Goal: Information Seeking & Learning: Compare options

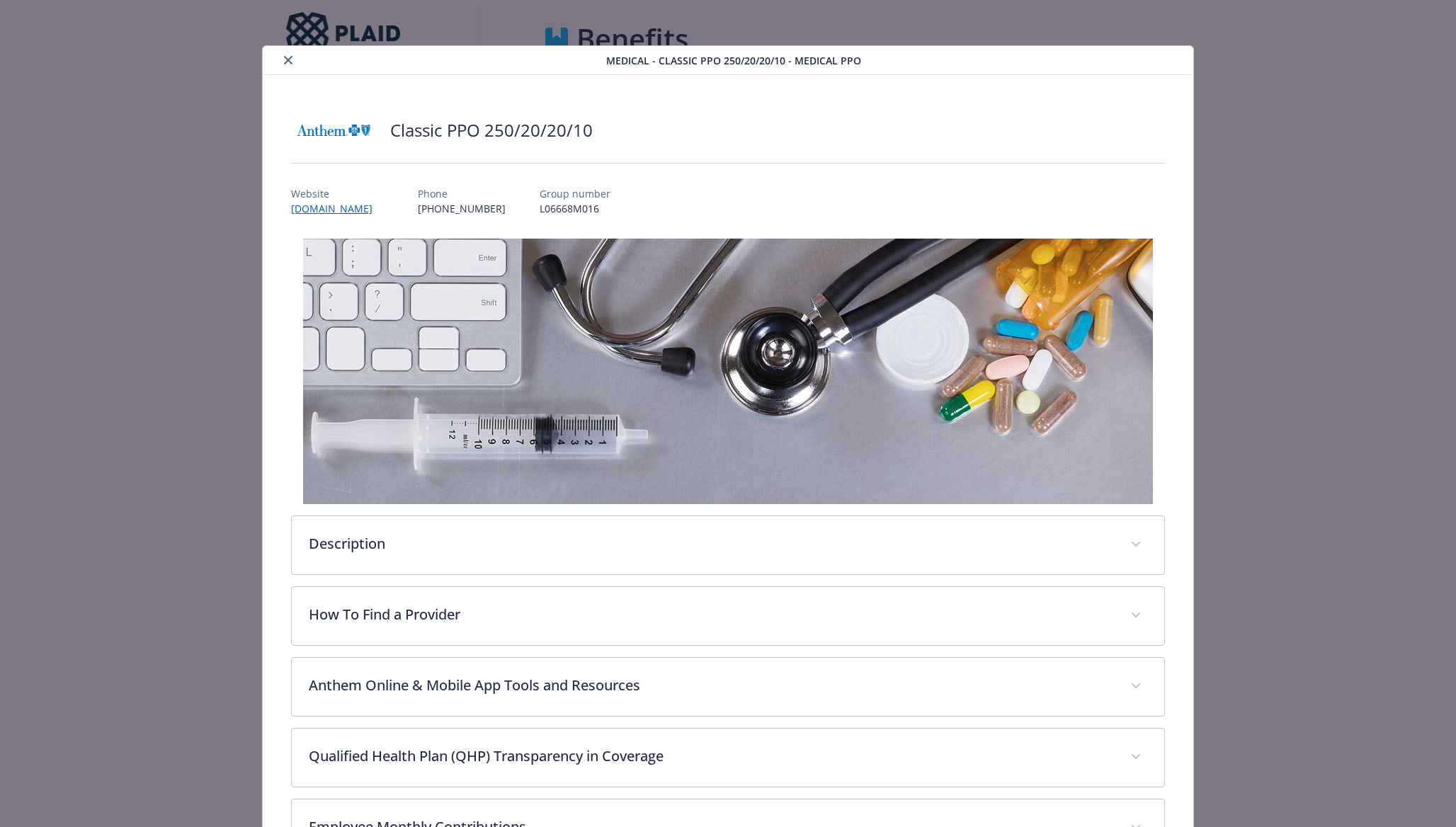
scroll to position [8, 0]
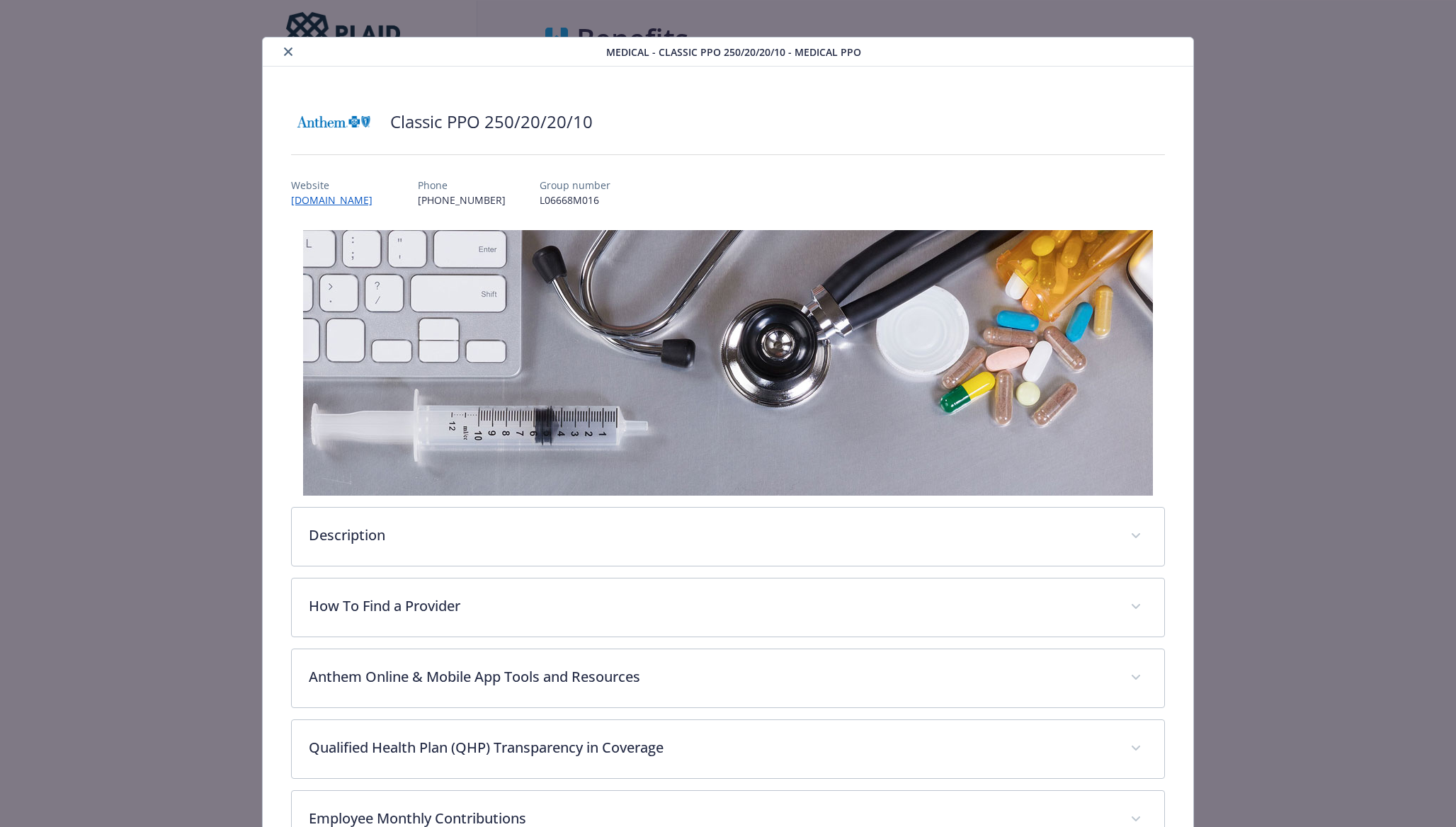
click at [384, 110] on div "Classic PPO 250/20/20/10" at bounding box center [728, 121] width 874 height 42
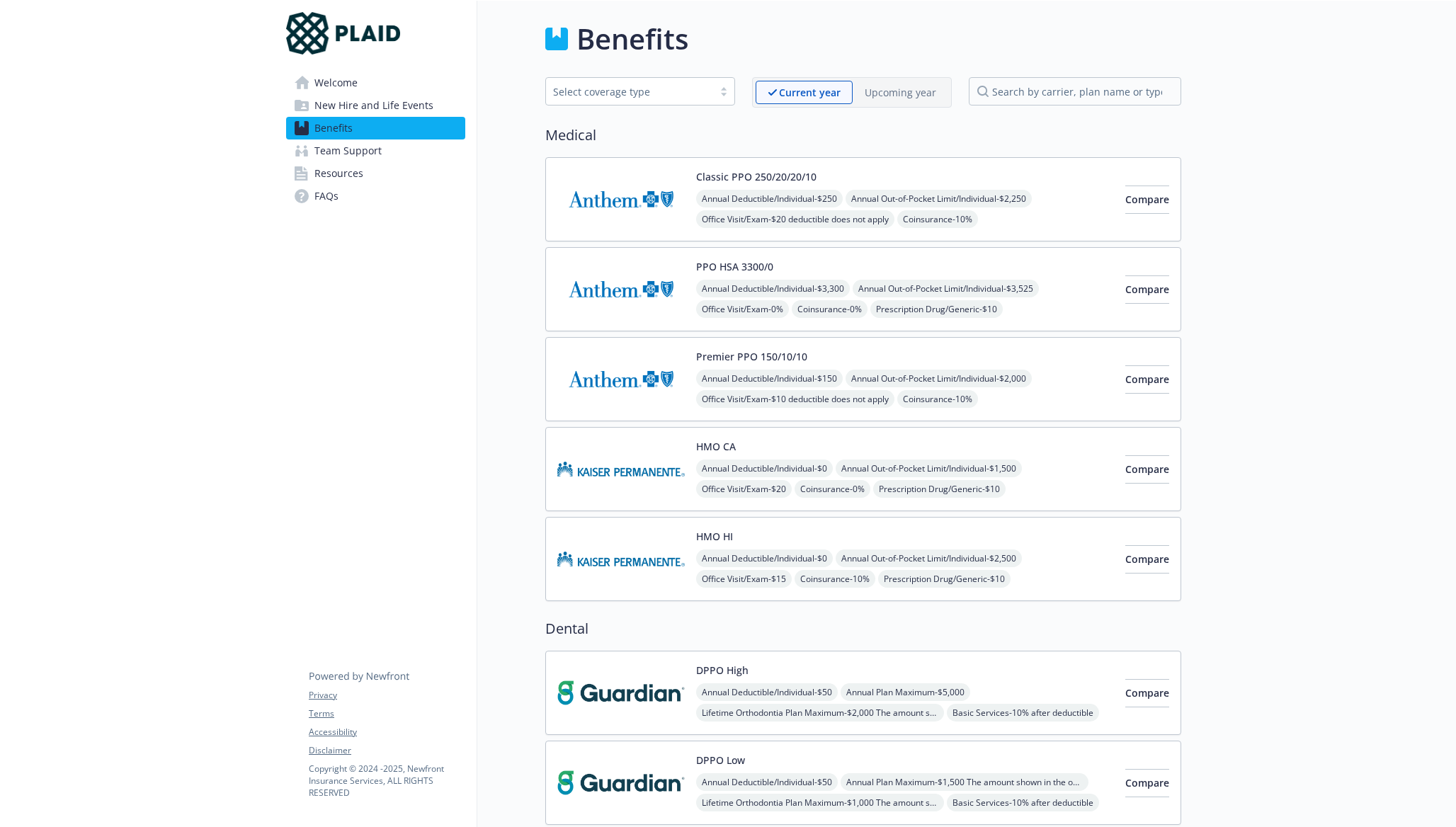
click at [855, 173] on div "Classic PPO 250/20/20/10 Annual Deductible/Individual - $250 Annual Out-of-Pock…" at bounding box center [905, 199] width 418 height 60
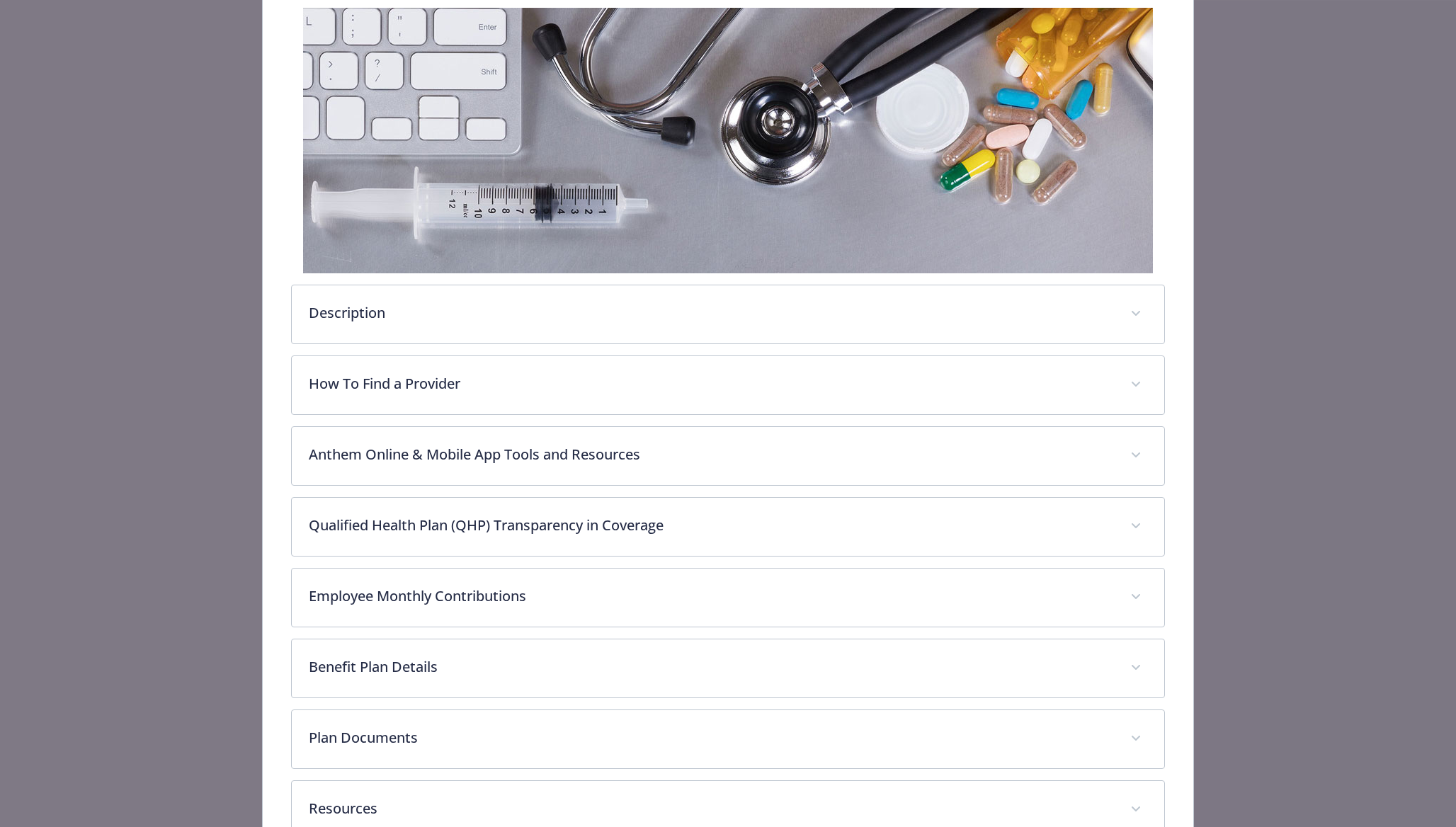
scroll to position [324, 0]
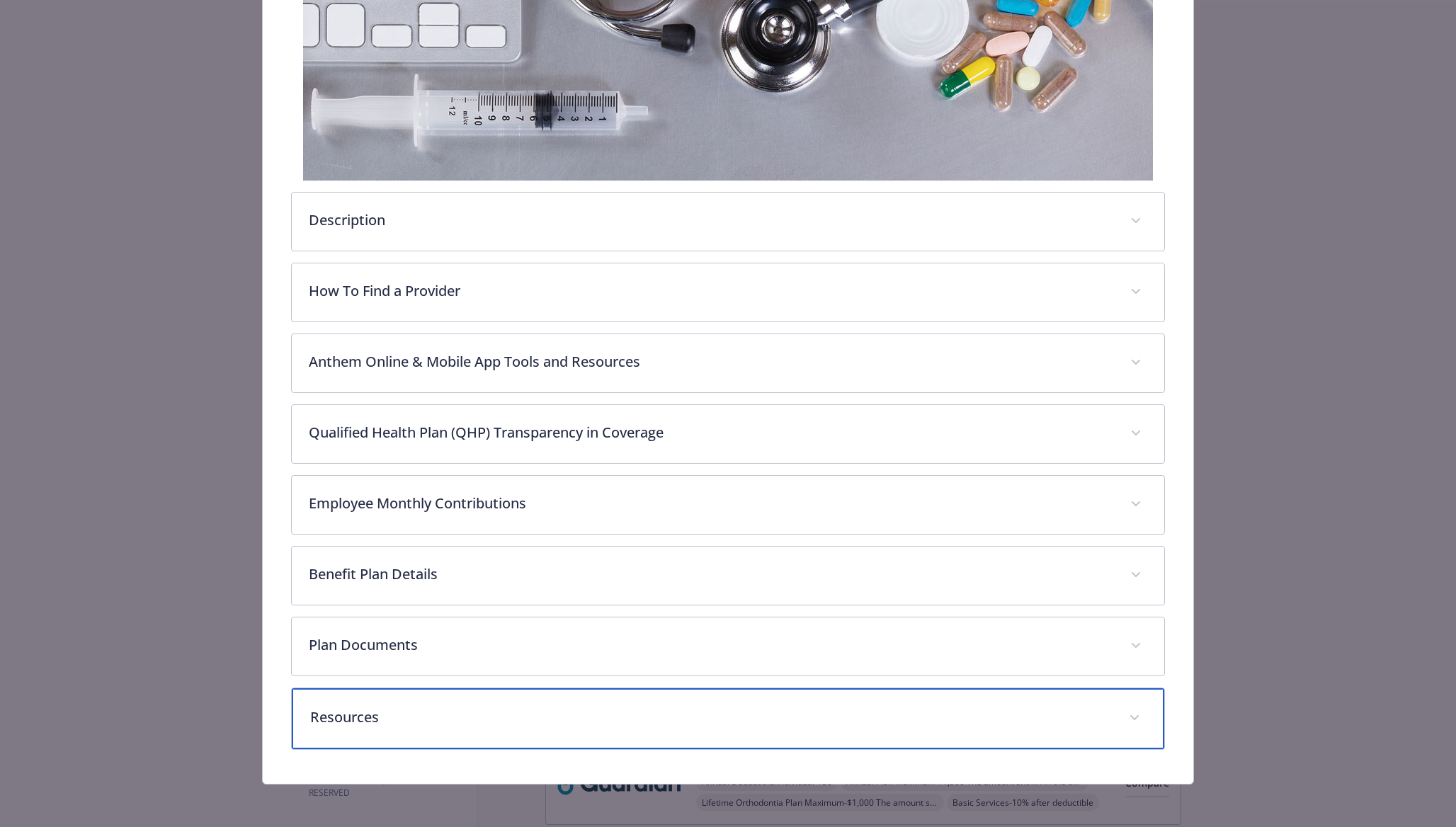
click at [723, 710] on p "Resources" at bounding box center [711, 717] width 802 height 22
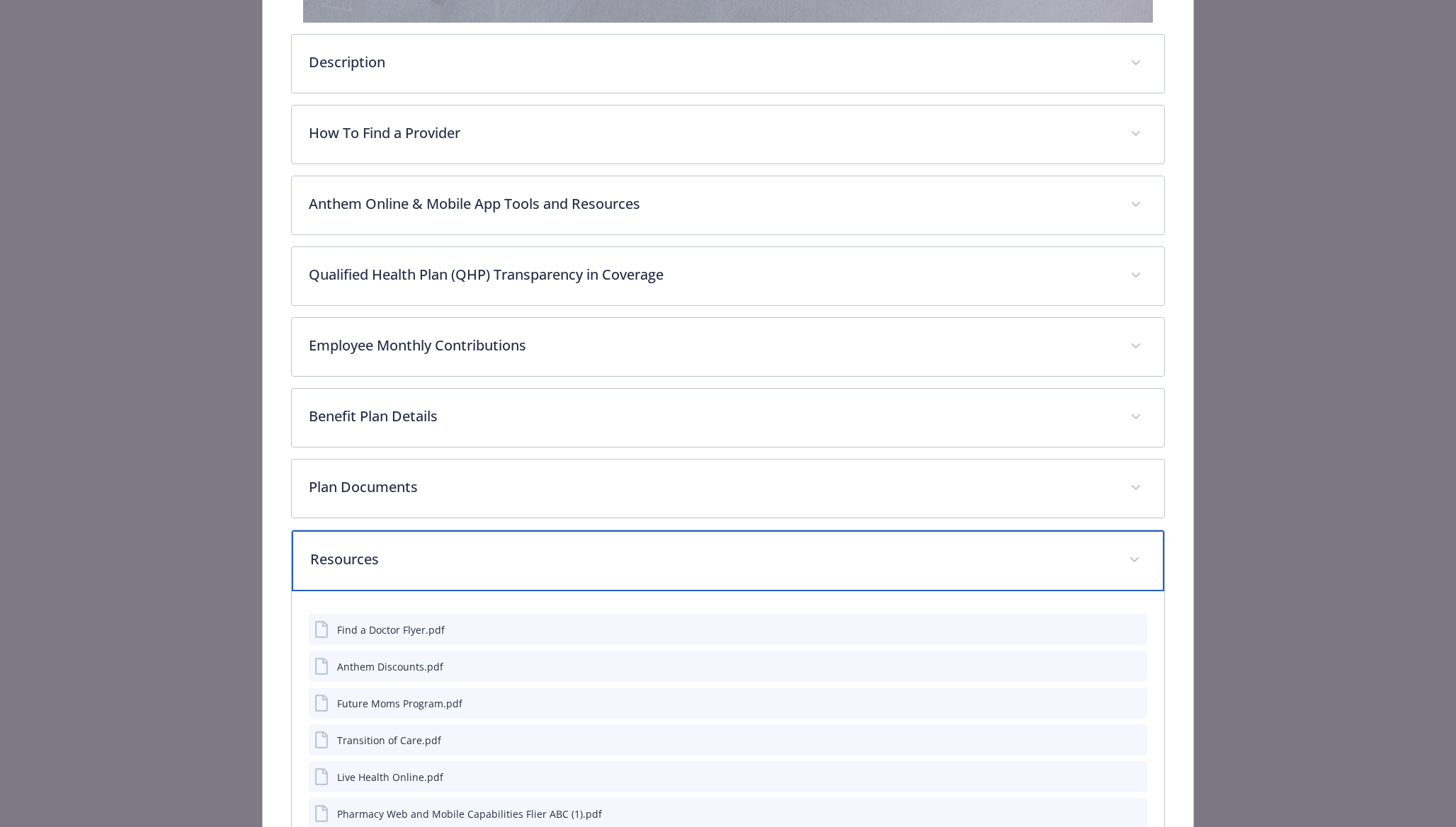
scroll to position [703, 0]
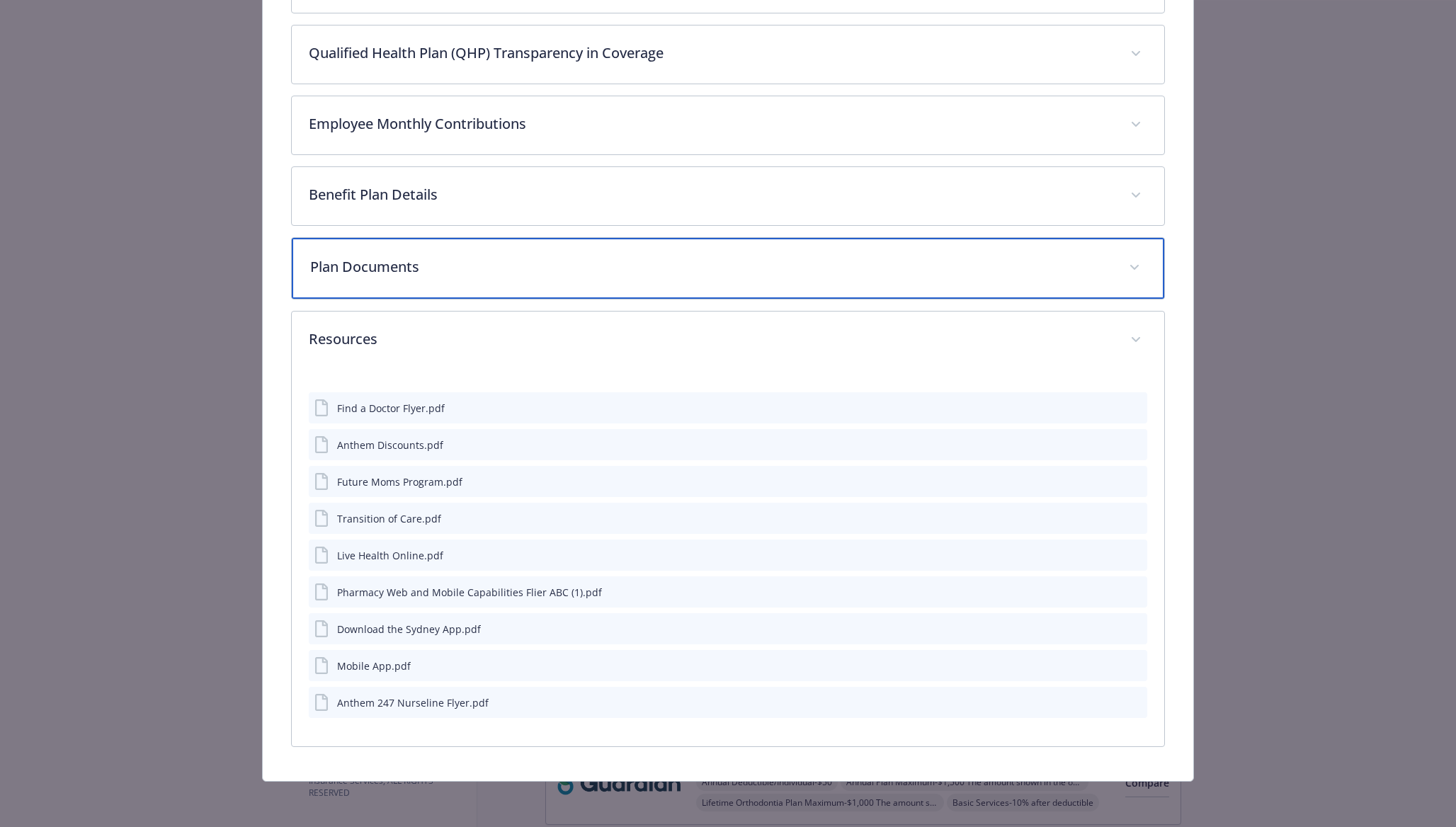
click at [424, 269] on p "Plan Documents" at bounding box center [711, 267] width 802 height 22
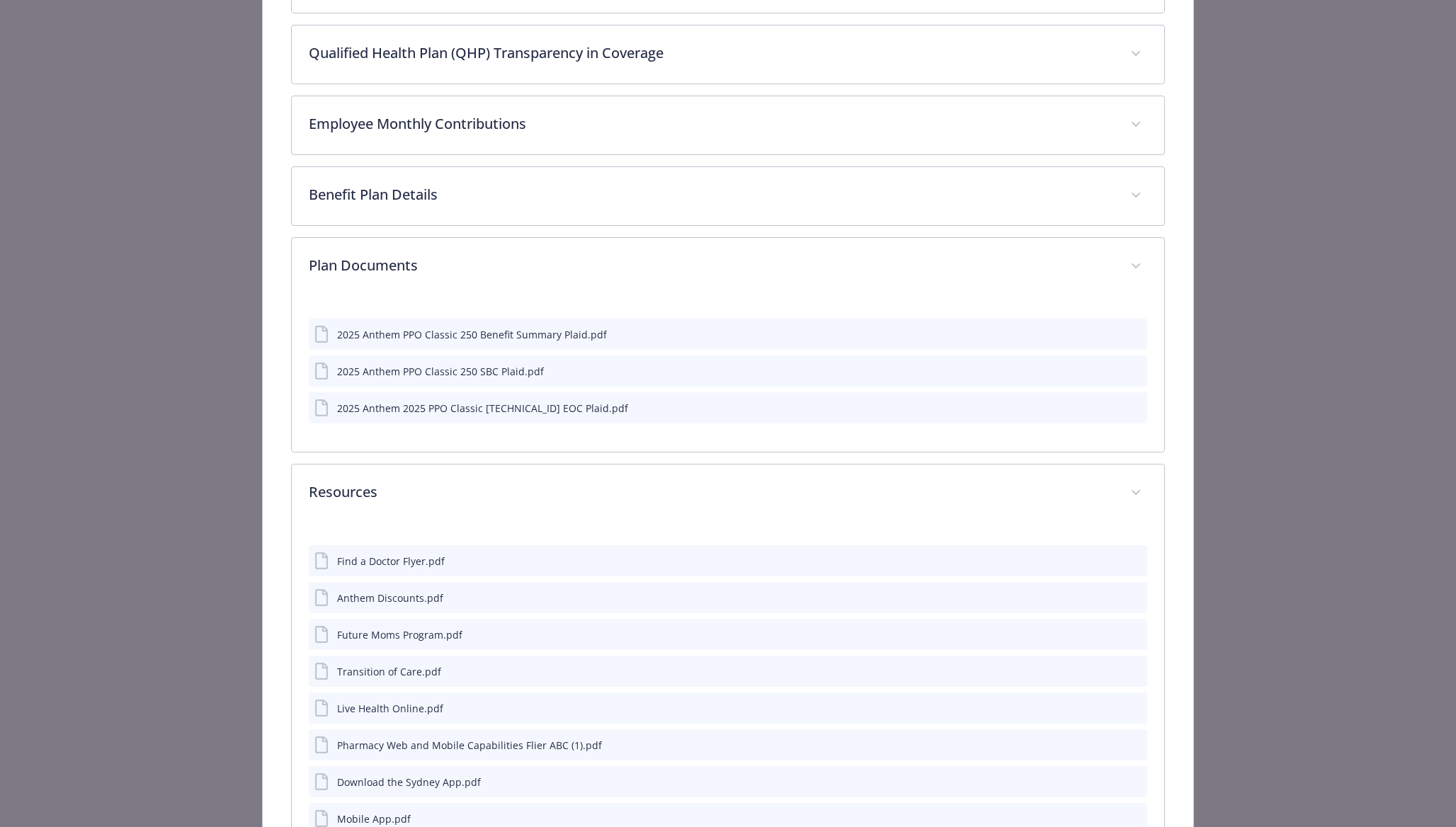
click at [1110, 411] on icon "download file" at bounding box center [1110, 407] width 12 height 12
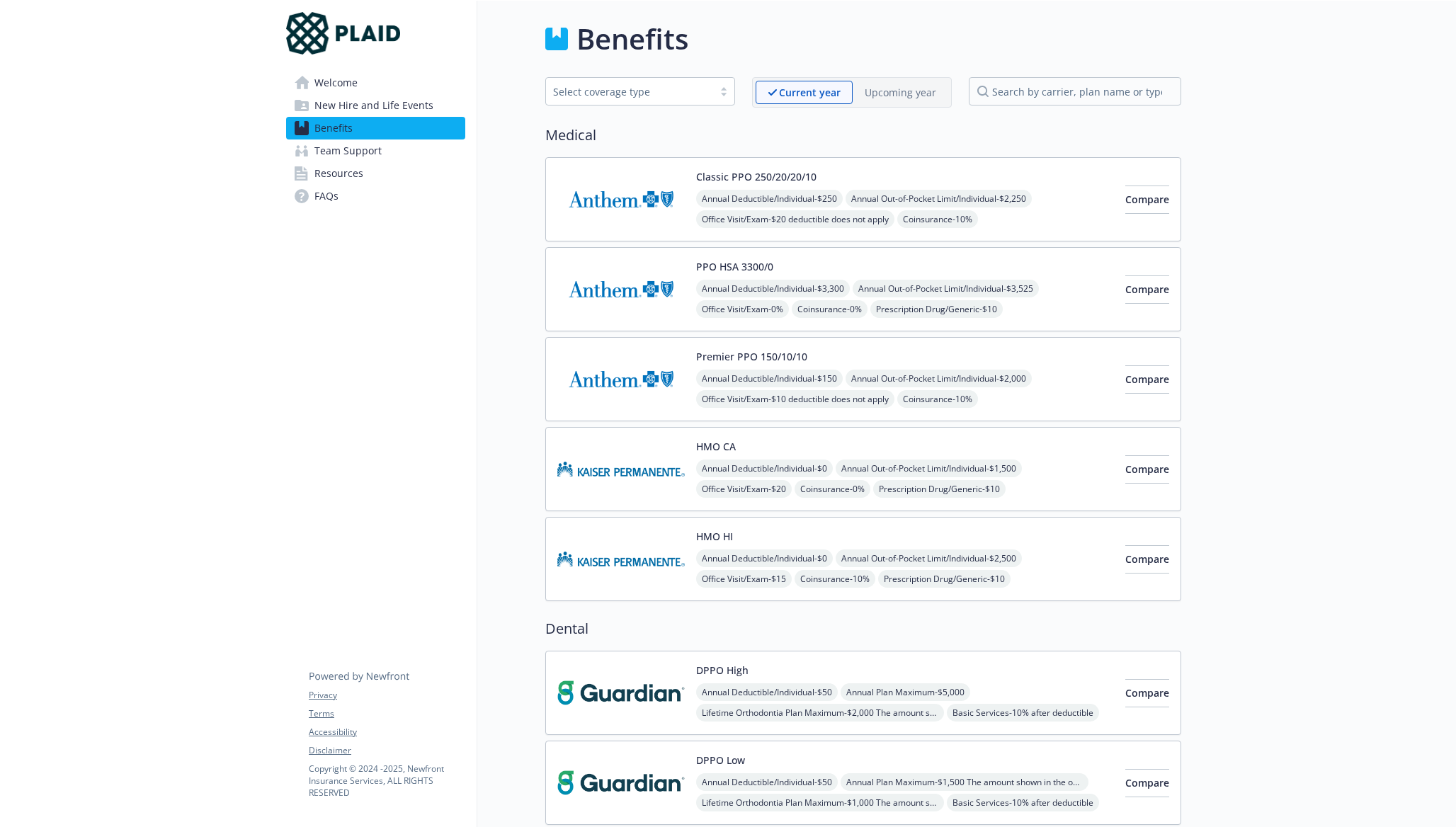
click at [845, 354] on div "Premier PPO 150/10/10 Annual Deductible/Individual - $150 Annual Out-of-Pocket …" at bounding box center [905, 379] width 418 height 60
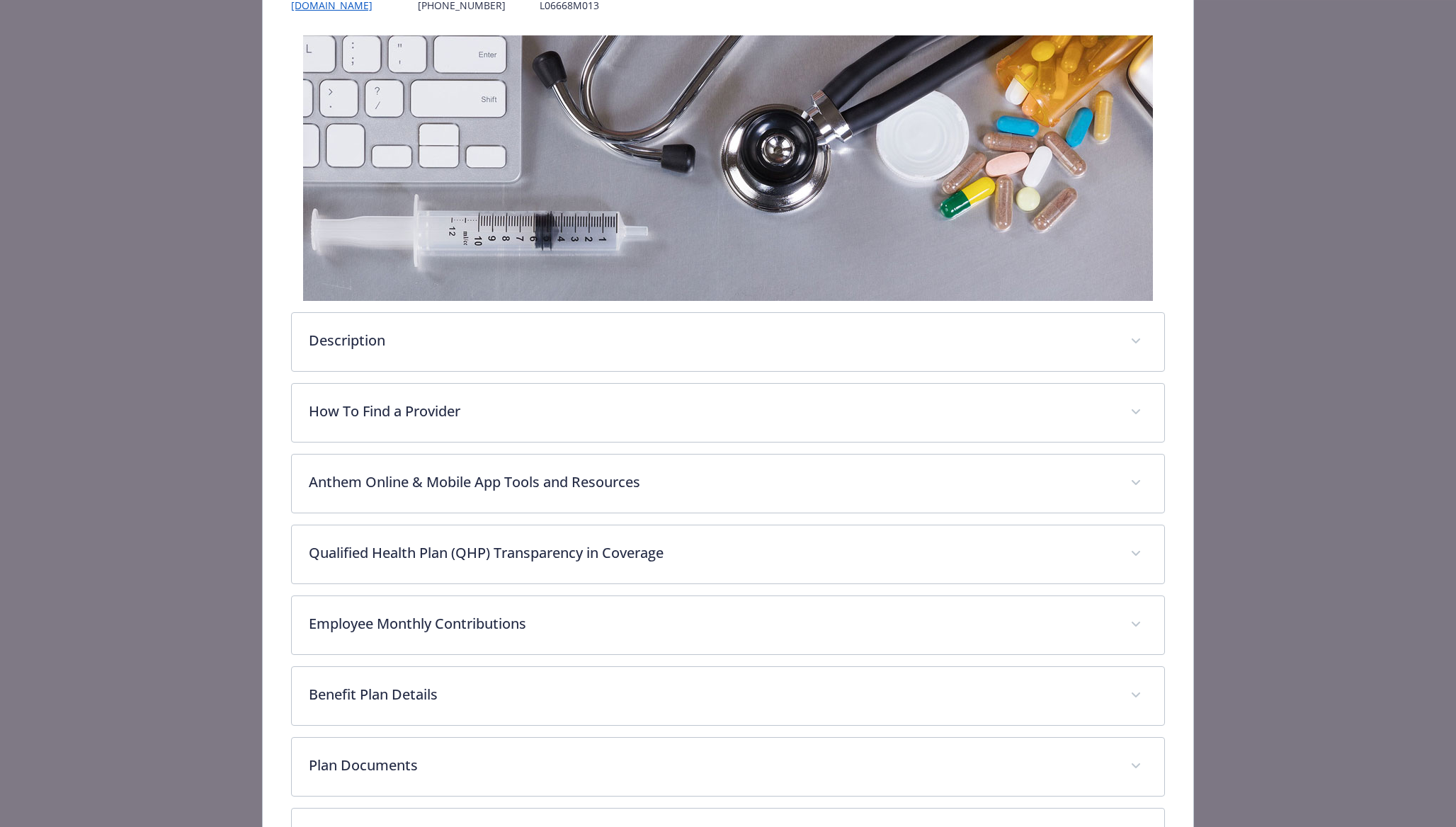
scroll to position [324, 0]
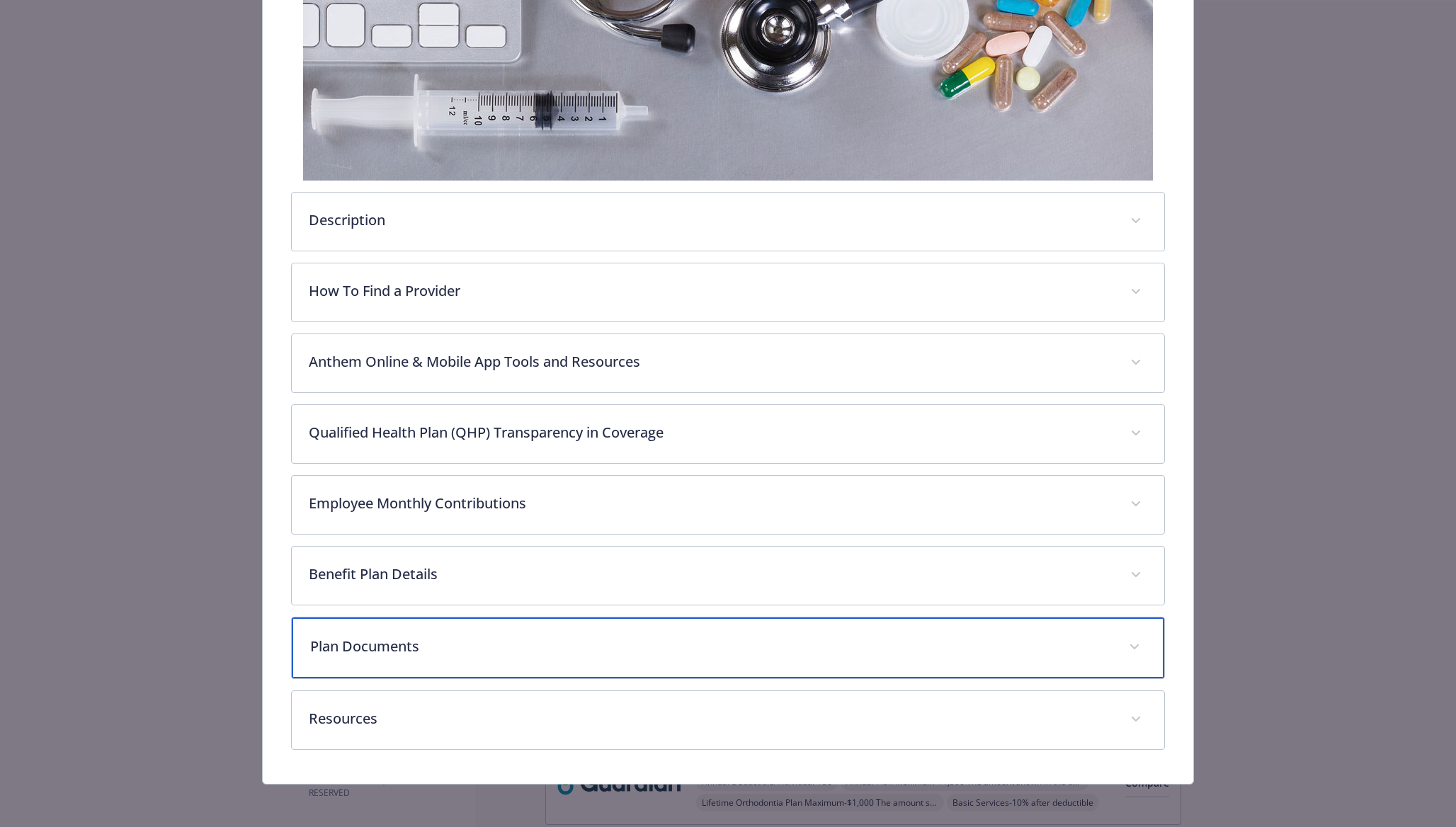
click at [685, 621] on div "Plan Documents" at bounding box center [727, 648] width 872 height 61
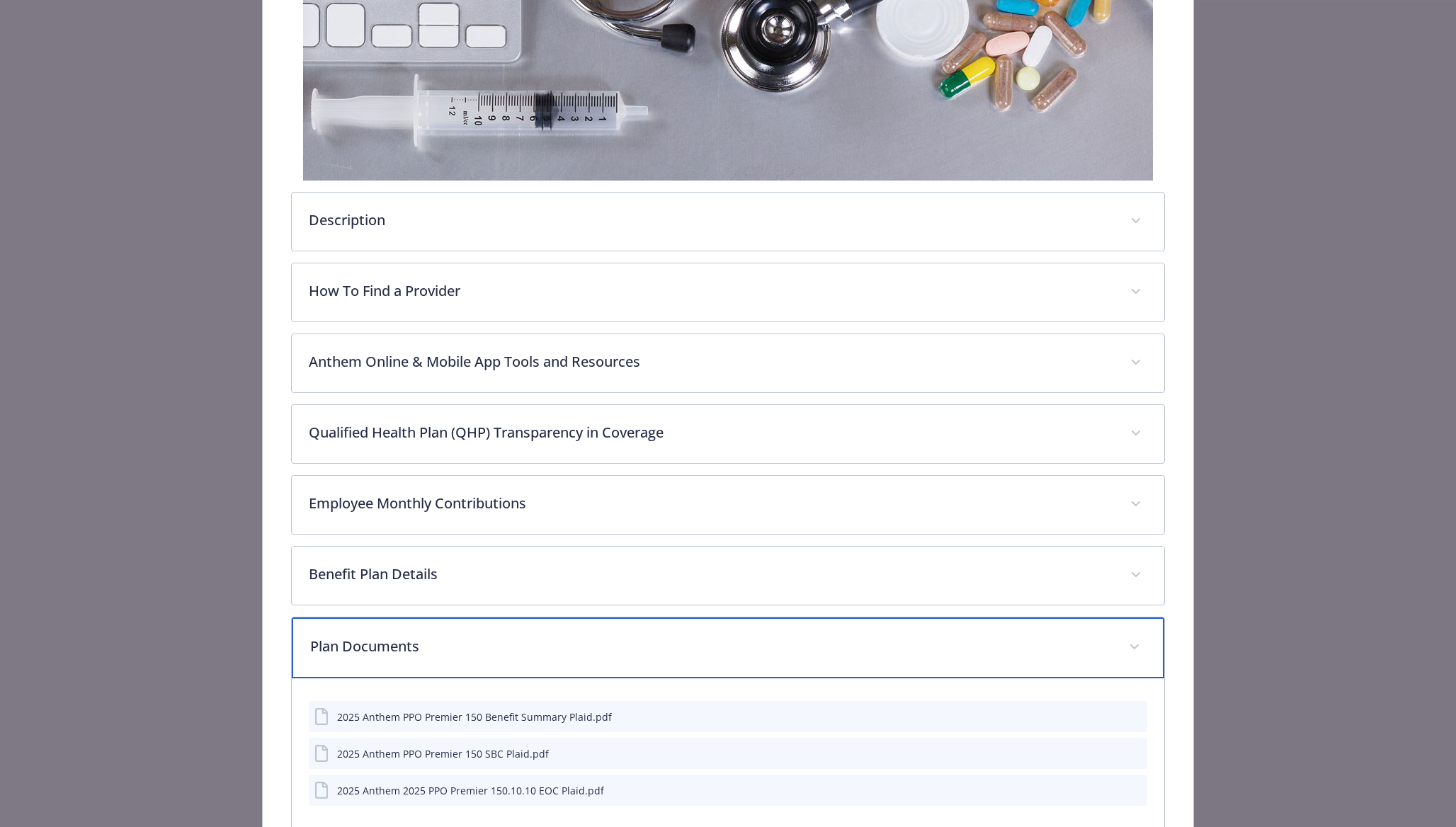
scroll to position [482, 0]
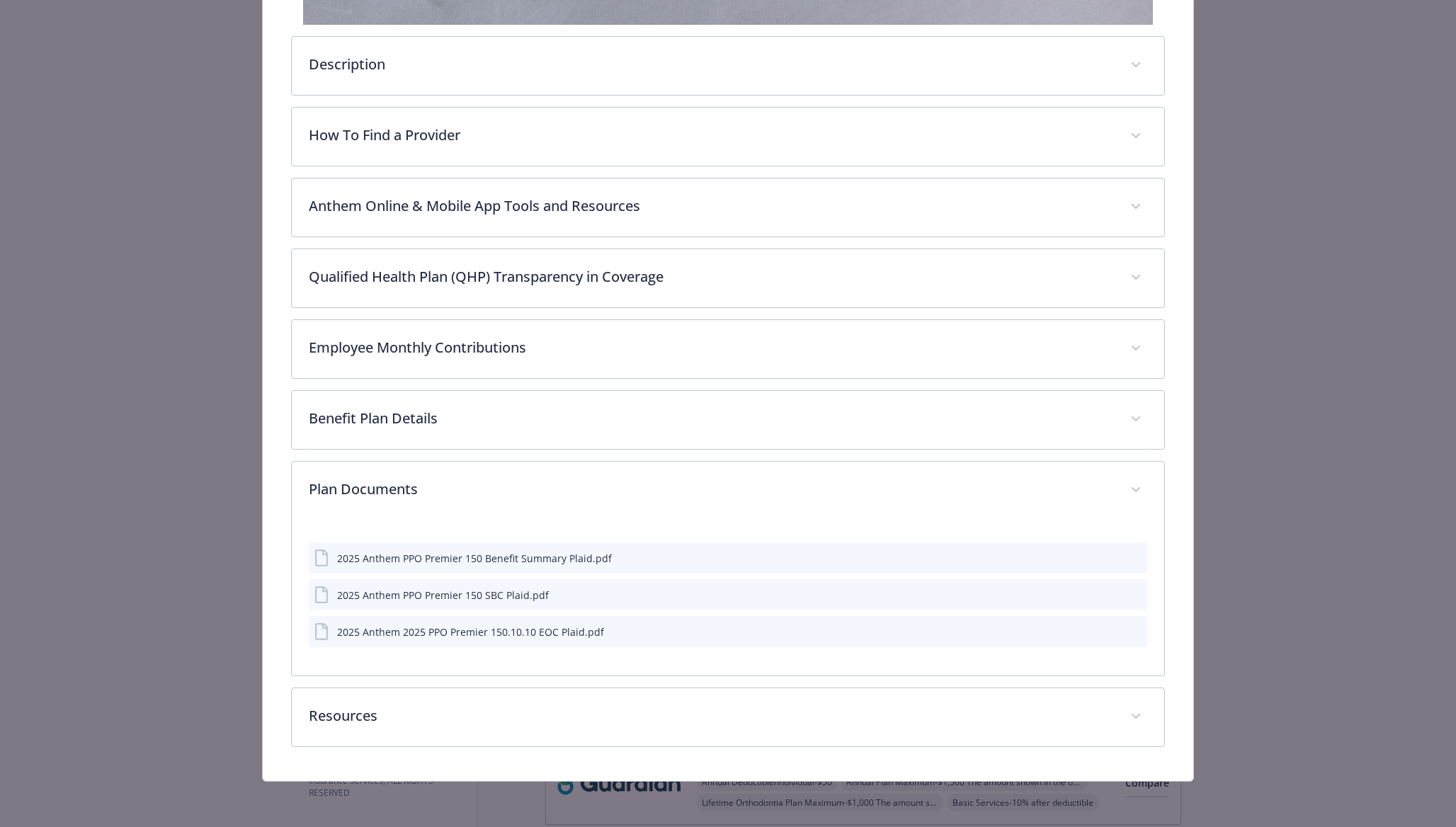
click at [1116, 639] on div "2025 Anthem 2025 PPO Premier 150.10.10 EOC Plaid.pdf" at bounding box center [727, 631] width 838 height 32
click at [1114, 634] on icon "download file" at bounding box center [1110, 630] width 12 height 12
click at [1112, 597] on icon "download file" at bounding box center [1110, 593] width 12 height 12
click at [1110, 558] on icon "download file" at bounding box center [1110, 557] width 12 height 12
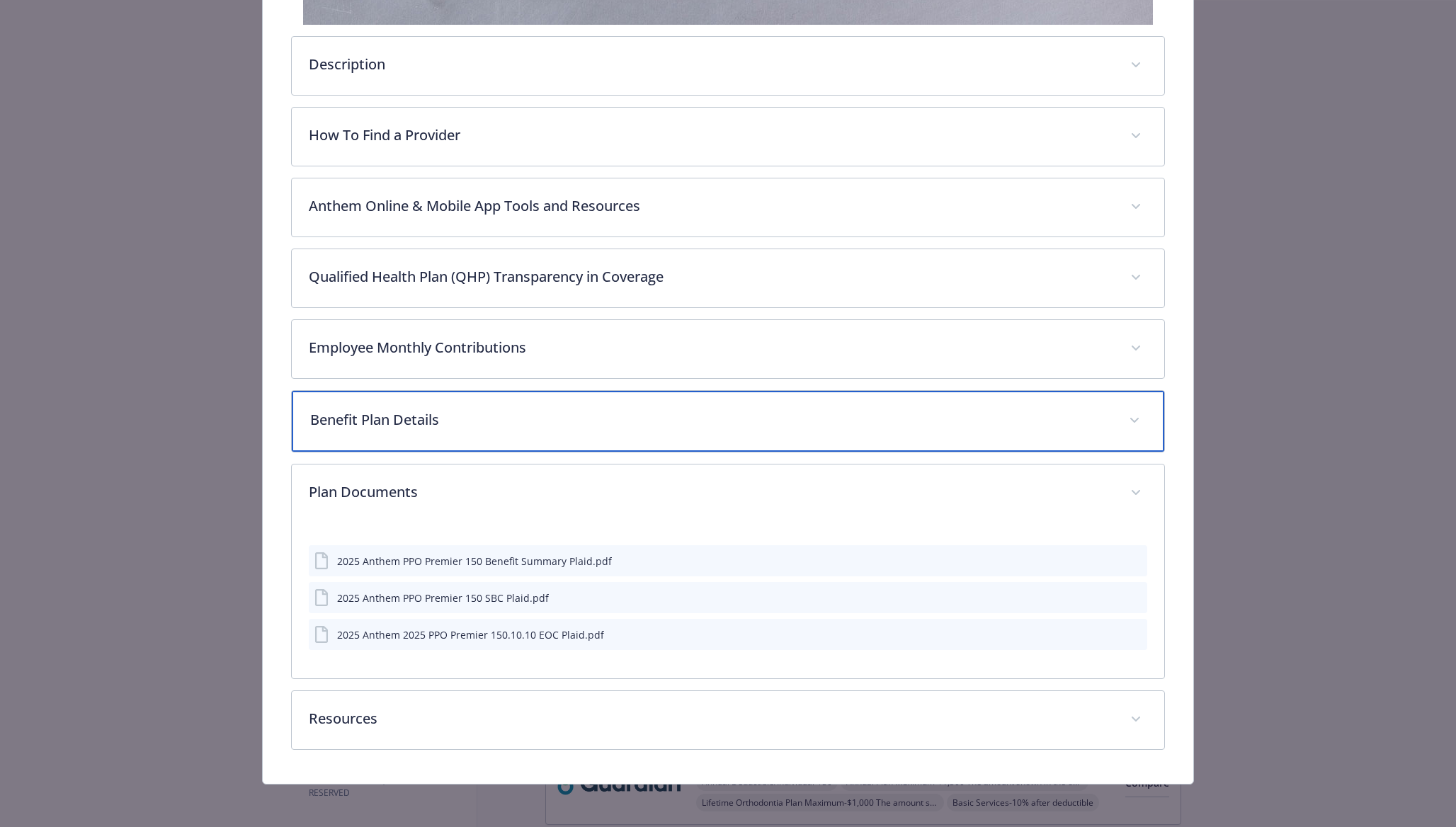
click at [383, 418] on p "Benefit Plan Details" at bounding box center [711, 420] width 802 height 22
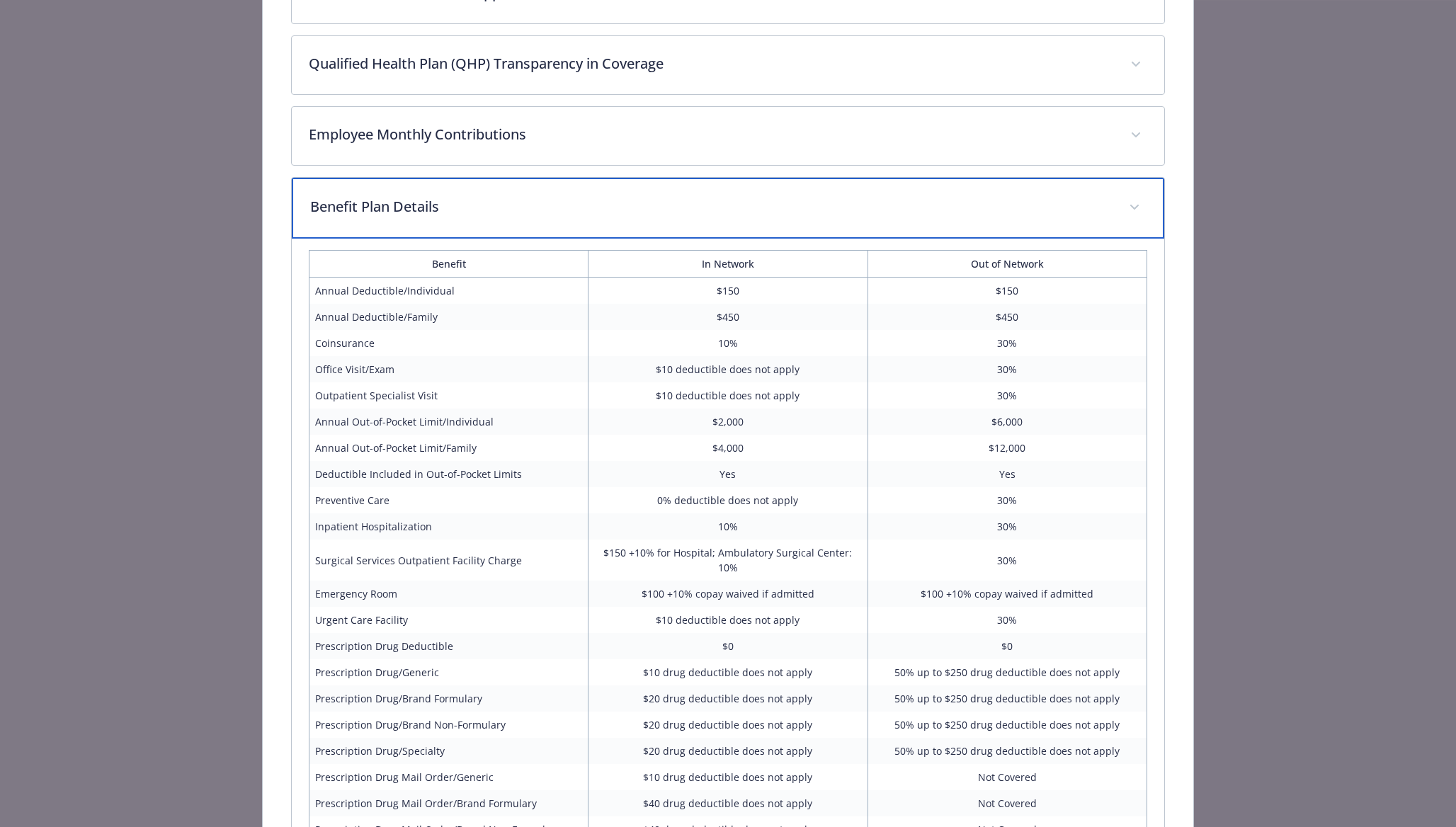
scroll to position [819, 0]
